Goal: Task Accomplishment & Management: Manage account settings

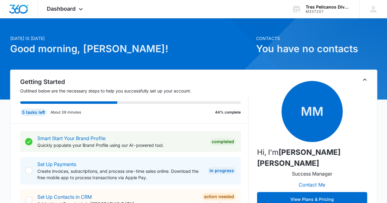
scroll to position [20, 0]
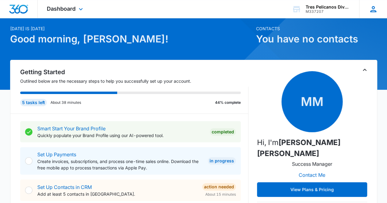
click at [374, 10] on icon at bounding box center [373, 9] width 6 height 6
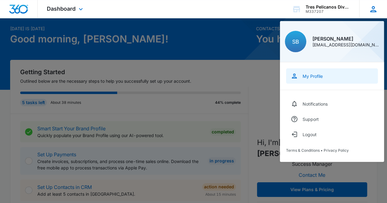
click at [314, 73] on link "My Profile" at bounding box center [332, 76] width 92 height 15
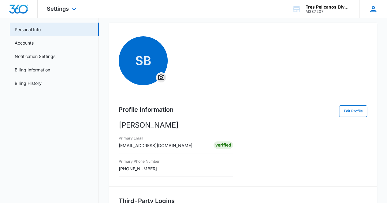
scroll to position [20, 0]
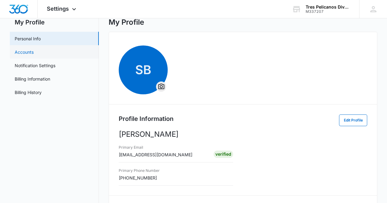
click at [30, 52] on link "Accounts" at bounding box center [24, 52] width 19 height 6
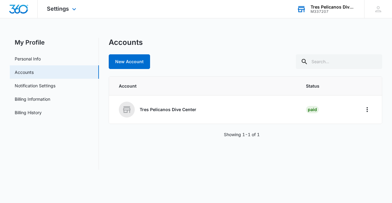
click at [322, 6] on div "Tres Pelicanos Dive Center" at bounding box center [332, 7] width 45 height 5
